Goal: Transaction & Acquisition: Purchase product/service

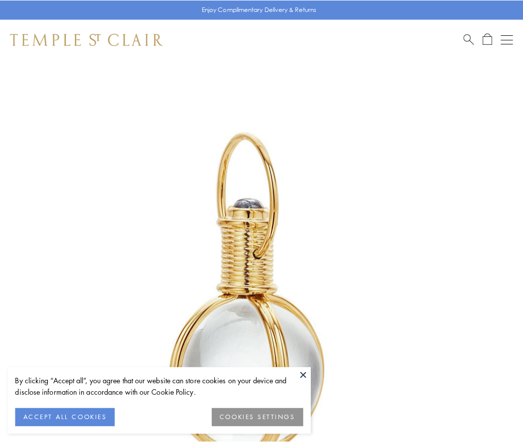
scroll to position [260, 0]
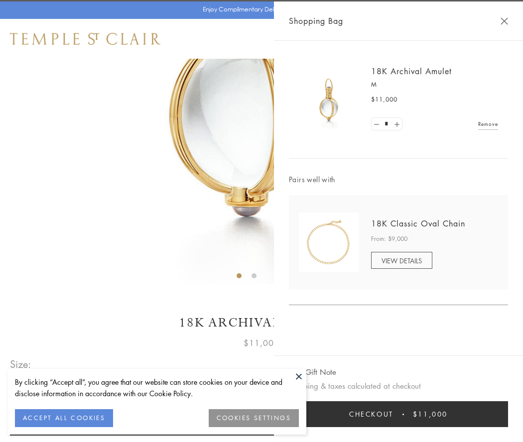
click at [399, 415] on button "Checkout $11,000" at bounding box center [398, 415] width 219 height 26
